Goal: Information Seeking & Learning: Find specific fact

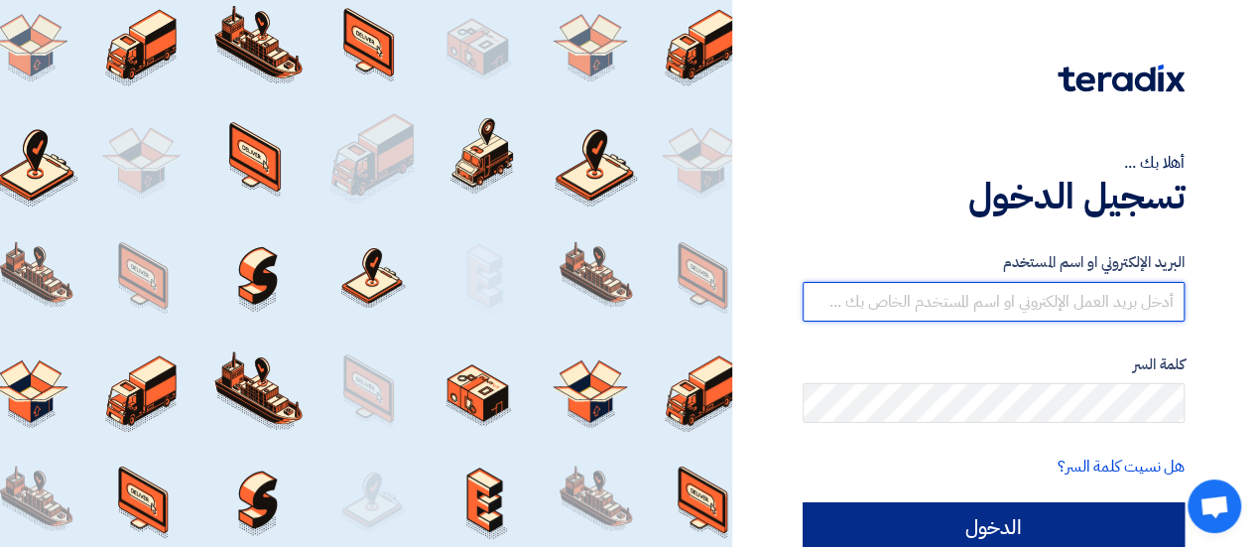
type input "[EMAIL_ADDRESS][DOMAIN_NAME]"
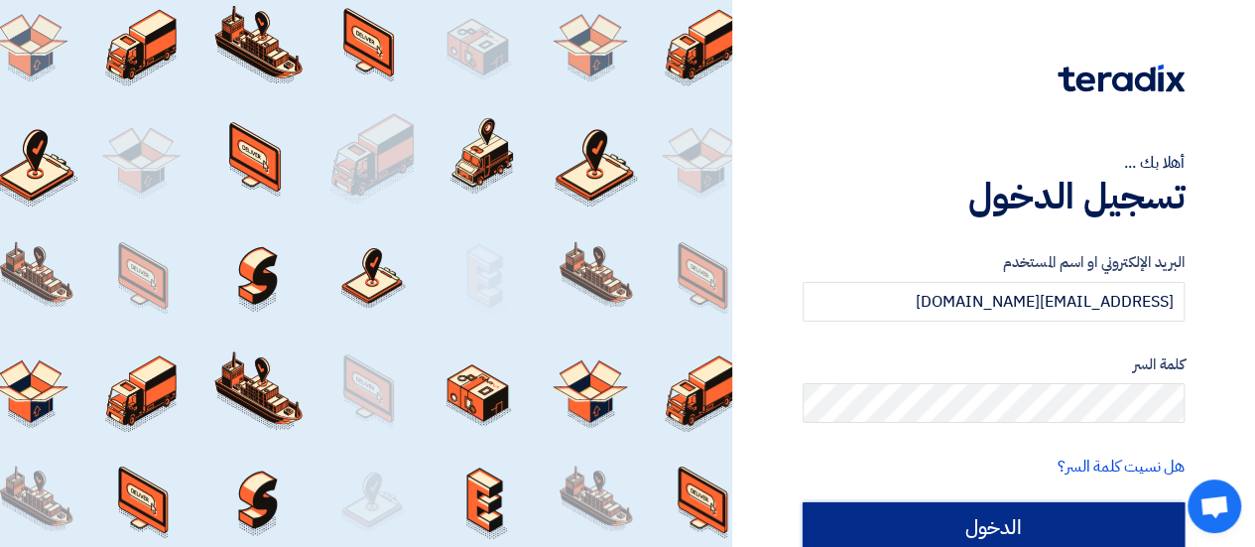
click at [1050, 517] on input "الدخول" at bounding box center [994, 527] width 382 height 50
type input "Sign in"
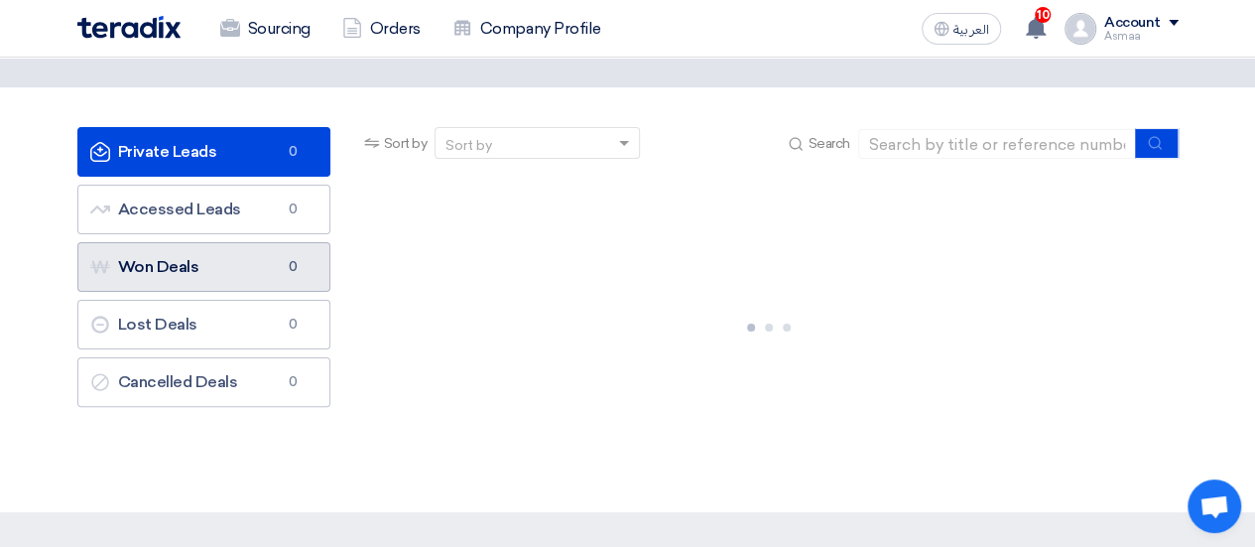
scroll to position [99, 0]
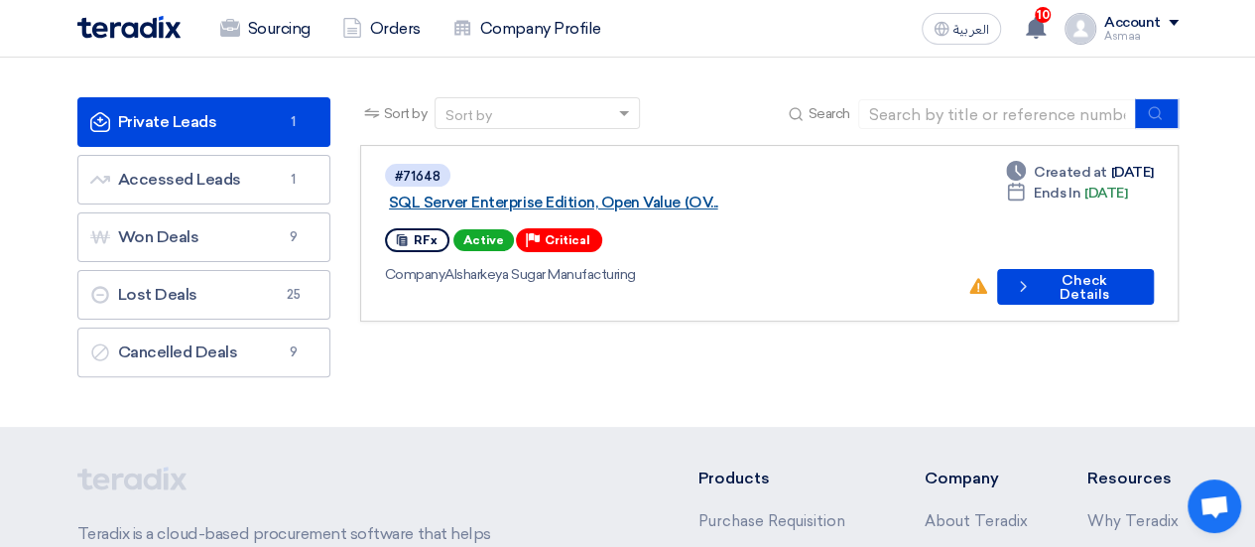
click at [688, 193] on link "SQL Server Enterprise Edition, Open Value (OV..." at bounding box center [637, 202] width 496 height 18
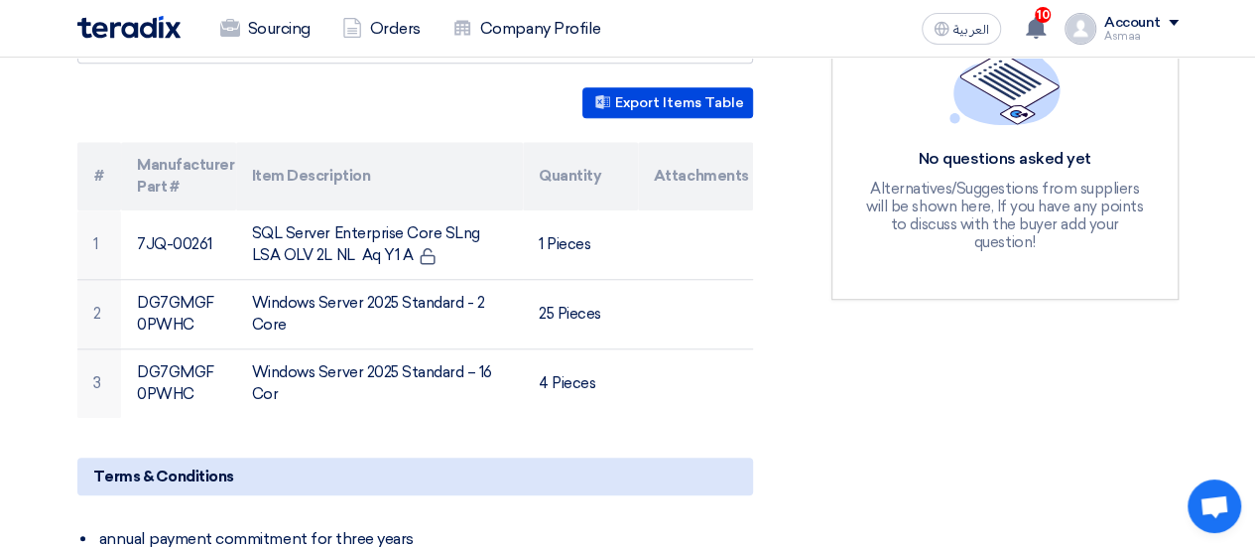
scroll to position [694, 0]
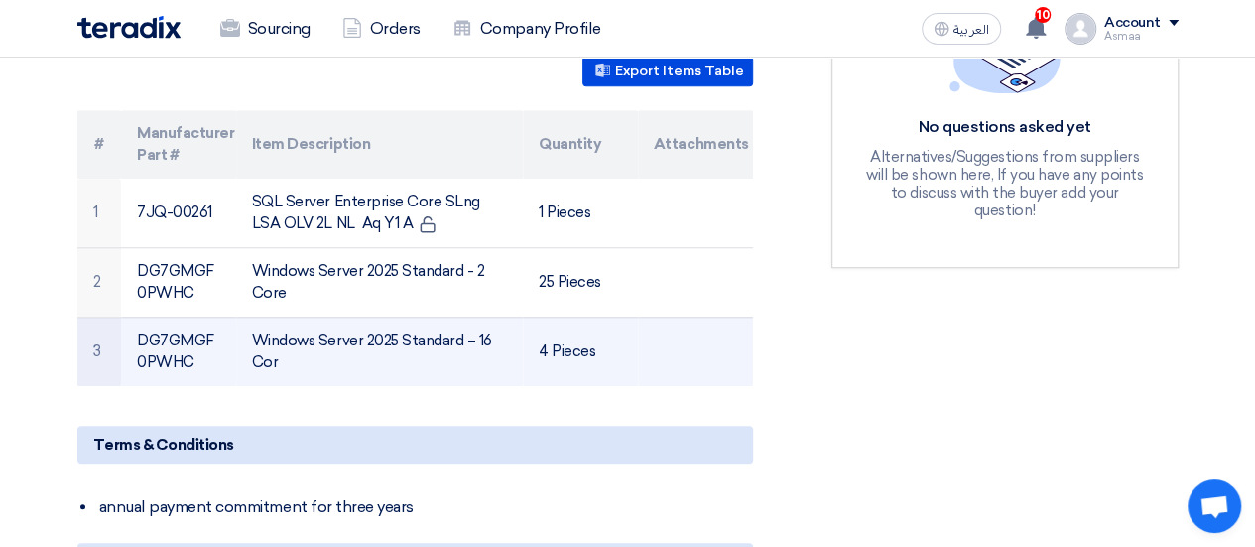
drag, startPoint x: 129, startPoint y: 181, endPoint x: 607, endPoint y: 343, distance: 505.1
click at [607, 343] on tbody "1 7JQ-00261 SQL Server Enterprise Core SLng LSA OLV 2L NL Aq Y1 A 1 Pieces 2 DG…" at bounding box center [415, 282] width 676 height 207
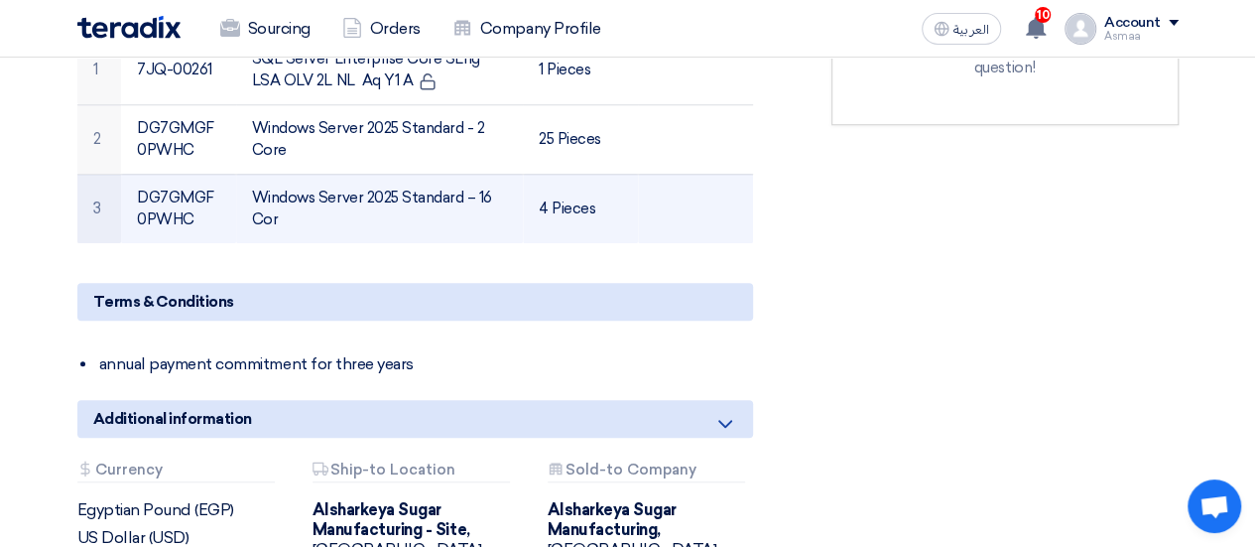
scroll to position [794, 0]
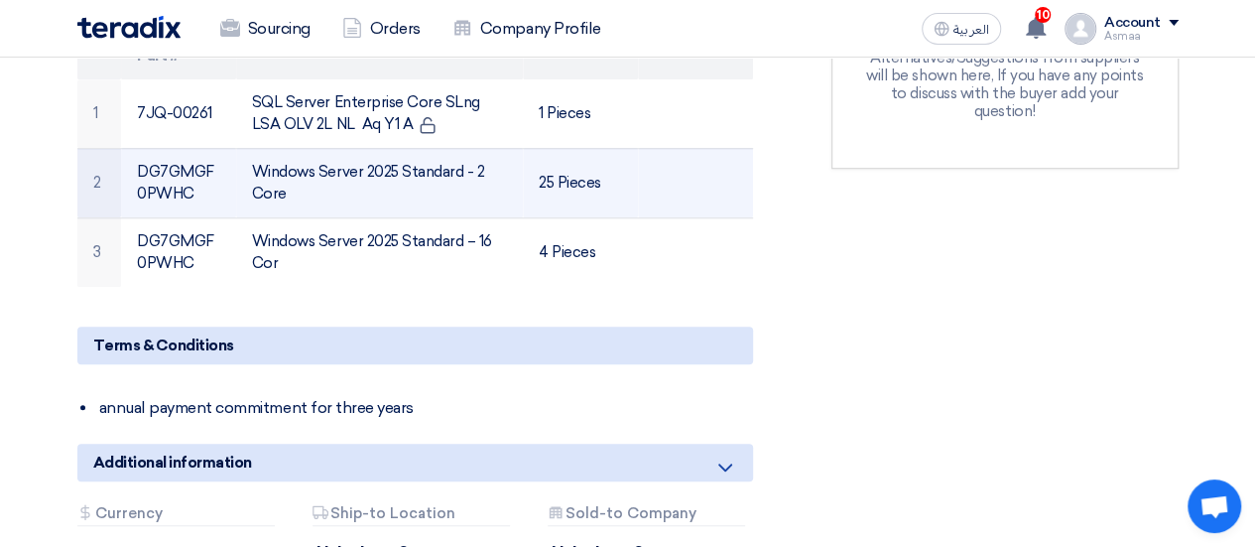
copy tbody "7JQ-00261 SQL Server Enterprise Core SLng LSA OLV 2L NL Aq Y1 A 1 Pieces 2 DG7G…"
